Goal: Transaction & Acquisition: Purchase product/service

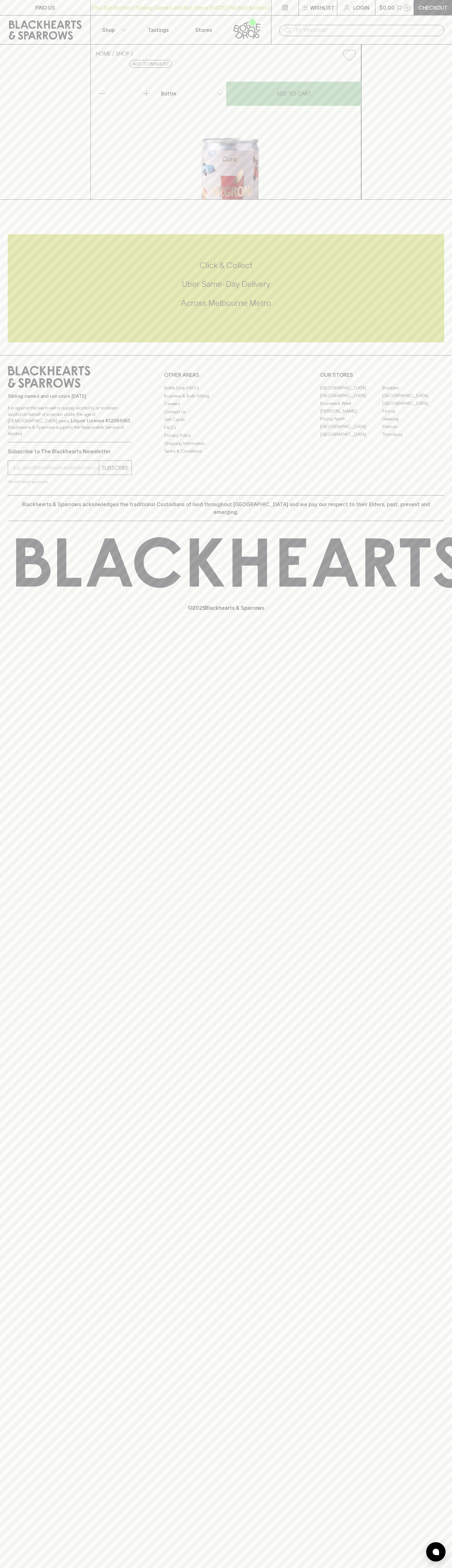
click at [314, 19] on div "​" at bounding box center [361, 30] width 181 height 29
click at [442, 200] on div "HOME SHOP Curatif Never Never Negroni Cocktail Can $14.00 Add to wishlist No Fu…" at bounding box center [226, 122] width 452 height 155
click at [186, 1567] on html "FIND US | No Bad Bottles | Sibling Owned and Run Since 2006 | No Bad Bottles | …" at bounding box center [226, 784] width 452 height 1568
click at [15, 33] on icon at bounding box center [45, 30] width 81 height 19
